Goal: Check status: Check status

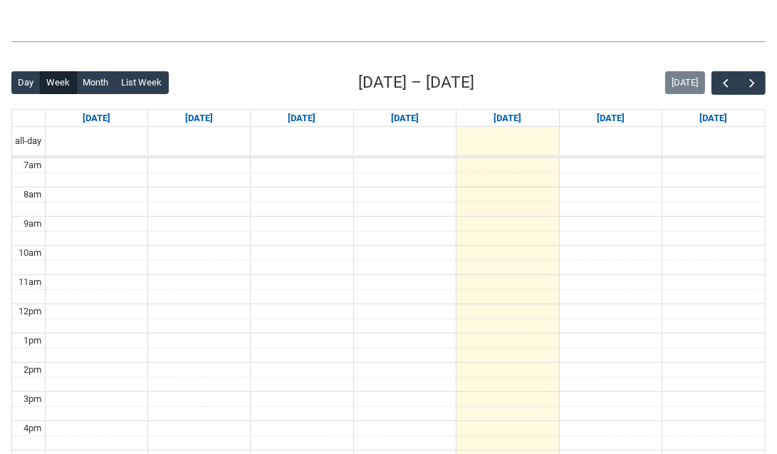
scroll to position [313, 0]
click at [751, 80] on span "button" at bounding box center [752, 83] width 14 height 14
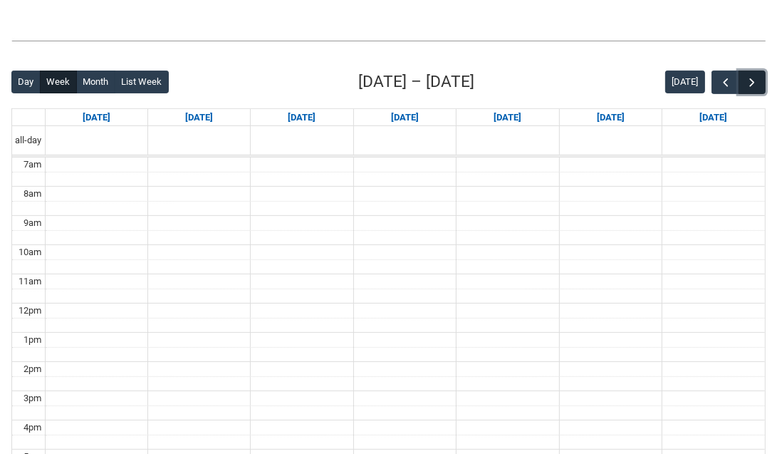
click at [751, 80] on span "button" at bounding box center [752, 83] width 14 height 14
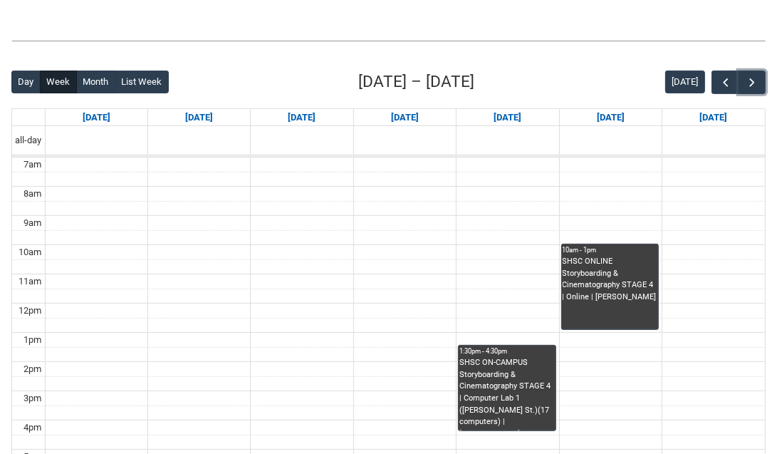
click at [498, 373] on div "SHSC ON-CAMPUS Storyboarding & Cinematography STAGE 4 | Computer Lab 1 (Cromwel…" at bounding box center [507, 393] width 95 height 73
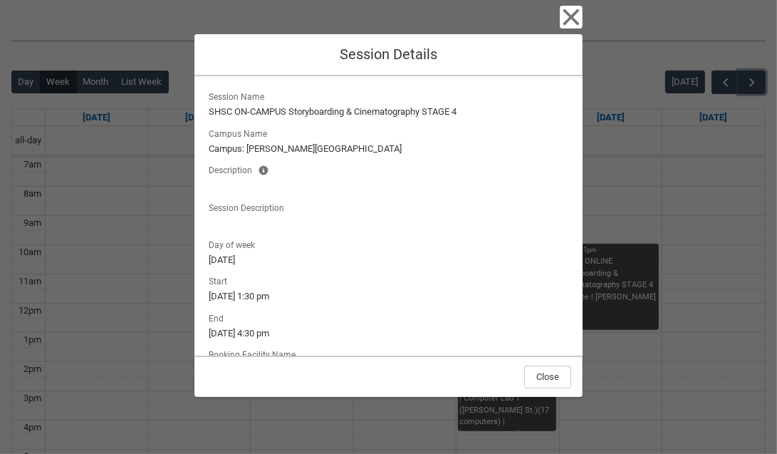
scroll to position [5, 0]
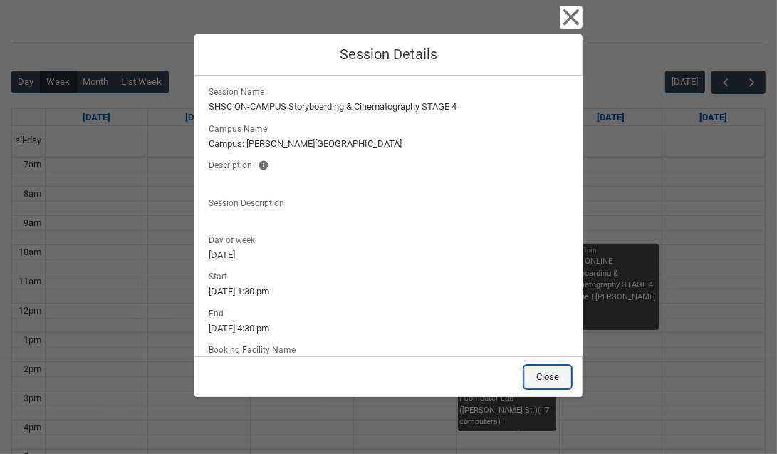
click at [547, 380] on button "Close" at bounding box center [547, 377] width 47 height 23
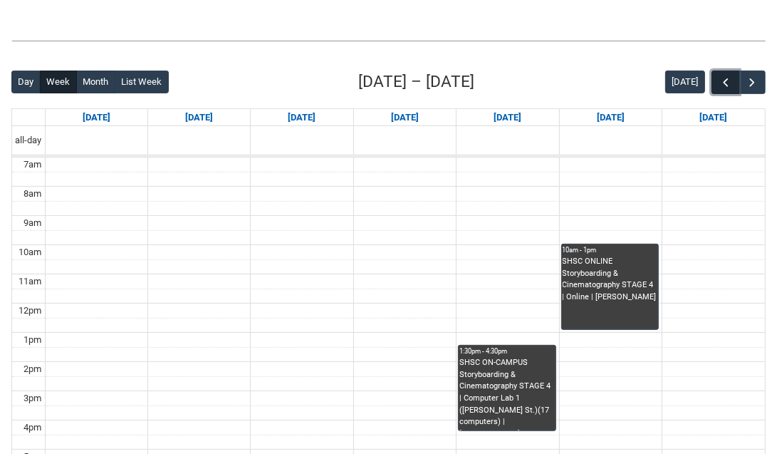
click at [725, 86] on span "button" at bounding box center [726, 83] width 14 height 14
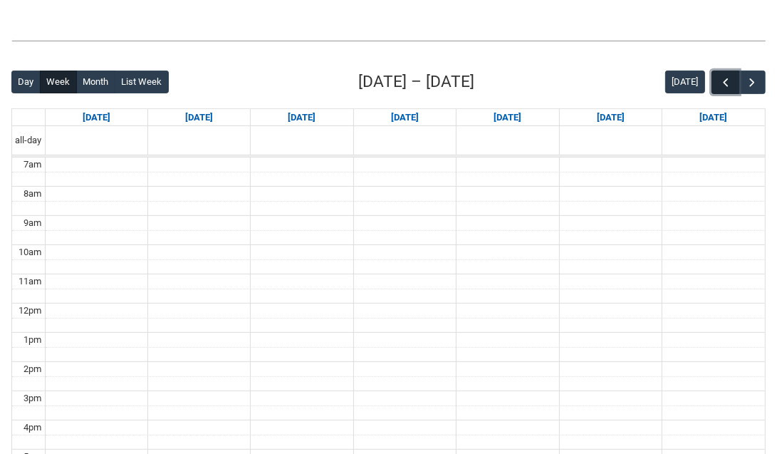
click at [725, 86] on span "button" at bounding box center [726, 83] width 14 height 14
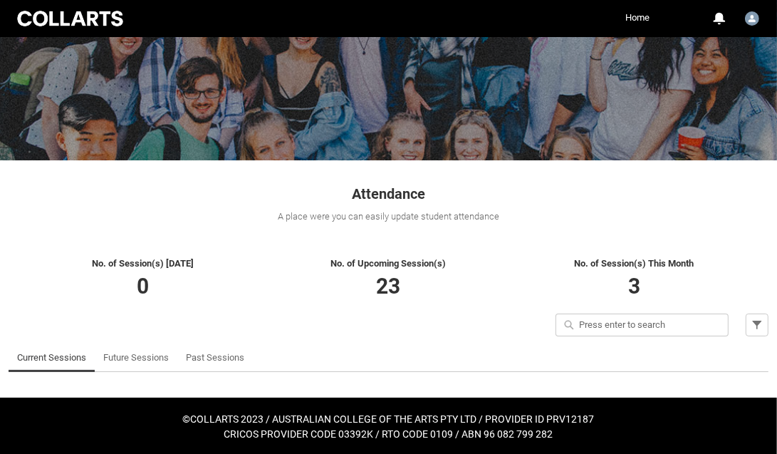
scroll to position [108, 0]
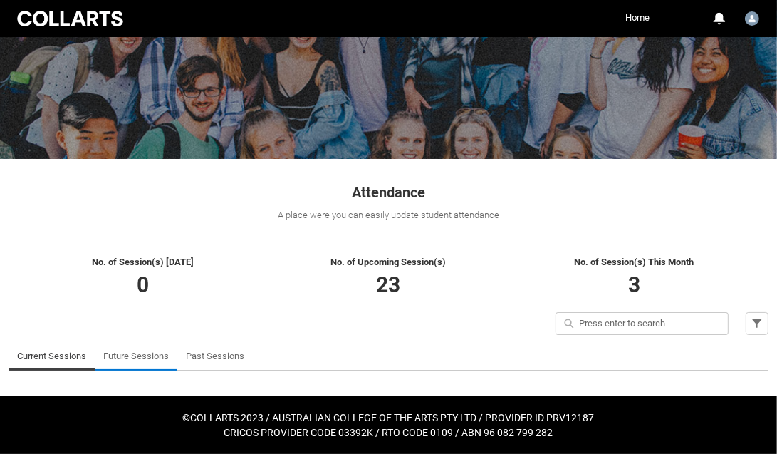
click at [149, 363] on link "Future Sessions" at bounding box center [136, 356] width 66 height 29
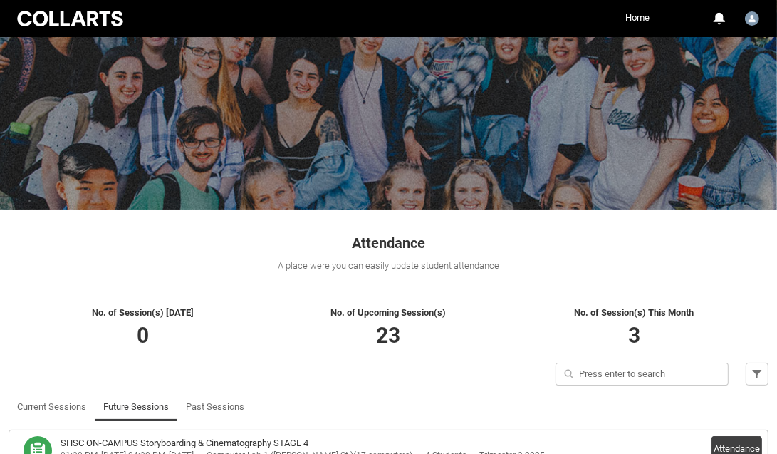
scroll to position [0, 0]
